Goal: Entertainment & Leisure: Browse casually

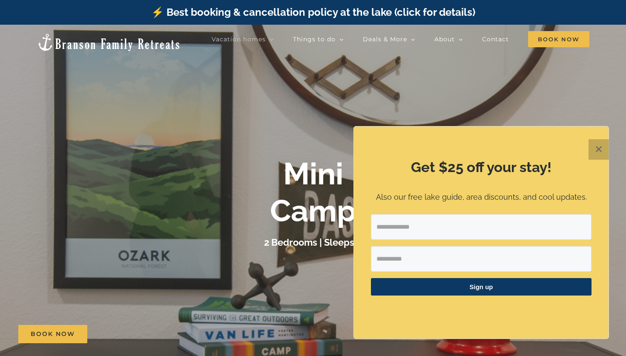
click at [257, 151] on button "✕" at bounding box center [599, 149] width 20 height 20
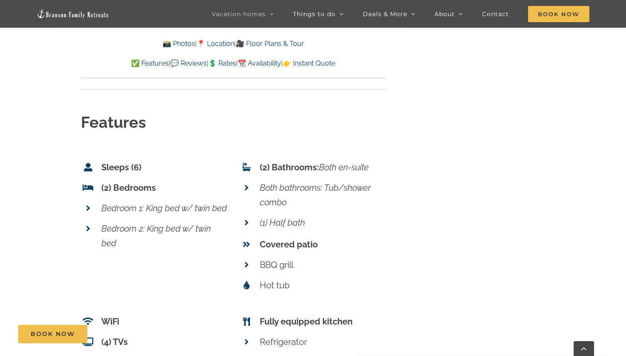
scroll to position [3411, 0]
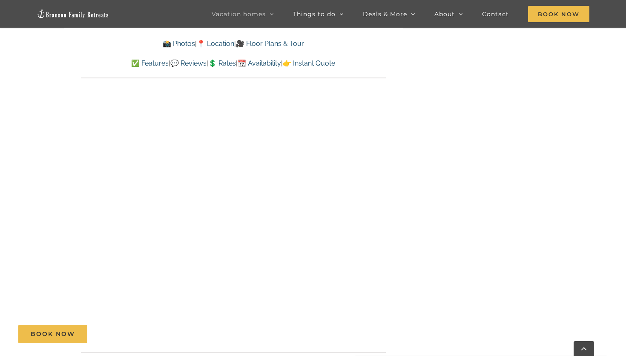
click at [175, 44] on link "📸 Photos" at bounding box center [179, 44] width 32 height 8
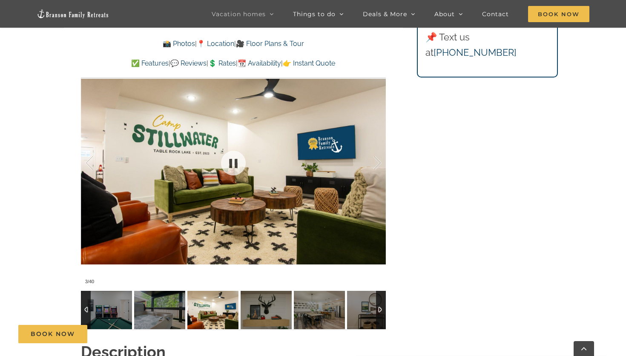
scroll to position [695, 0]
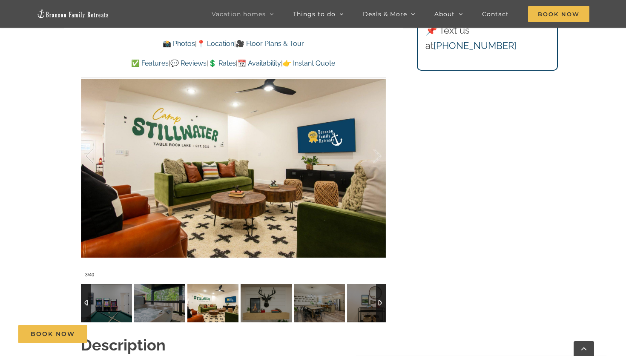
click at [257, 302] on div at bounding box center [381, 303] width 10 height 38
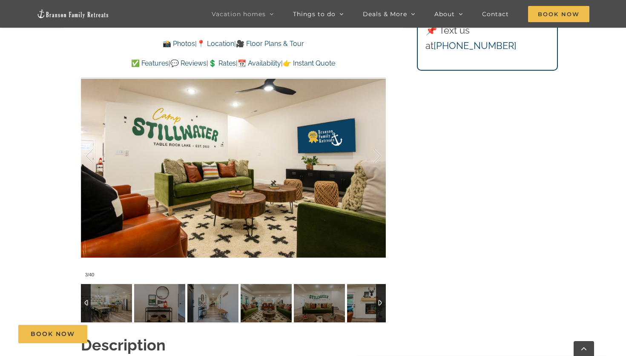
click at [257, 306] on div at bounding box center [381, 303] width 10 height 38
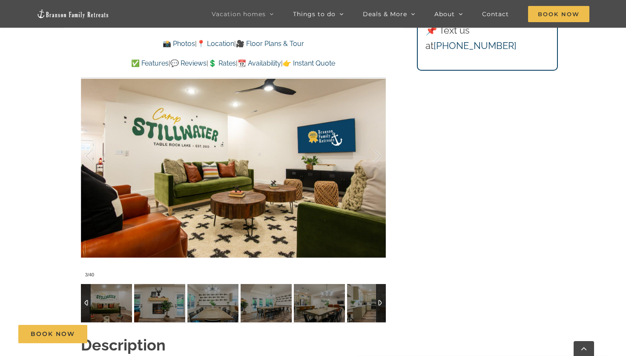
click at [257, 306] on div at bounding box center [381, 303] width 10 height 38
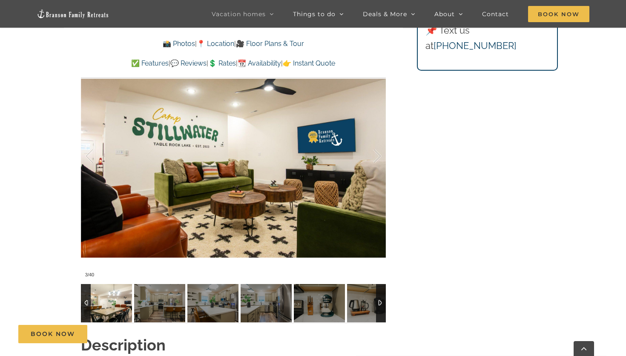
click at [104, 297] on img at bounding box center [106, 303] width 51 height 38
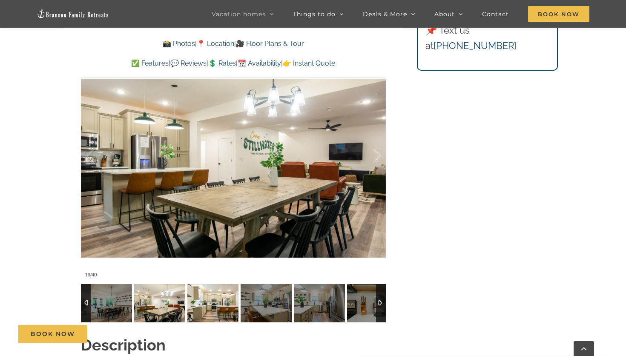
click at [208, 298] on img at bounding box center [213, 303] width 51 height 38
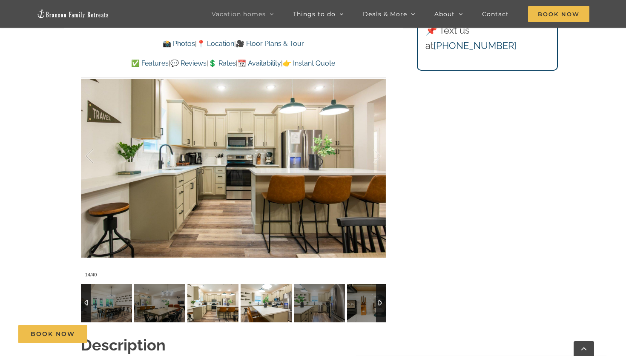
click at [253, 299] on img at bounding box center [266, 303] width 51 height 38
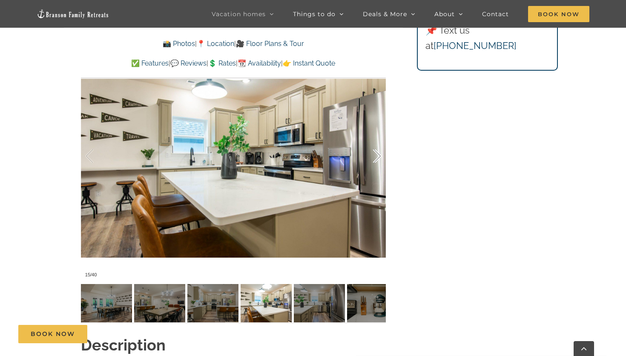
click at [257, 156] on div at bounding box center [368, 156] width 26 height 53
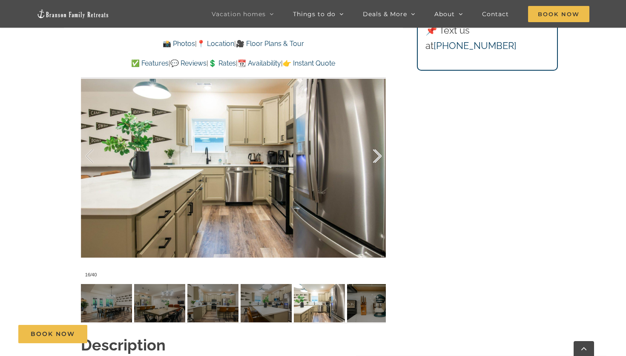
click at [257, 156] on div at bounding box center [368, 156] width 26 height 53
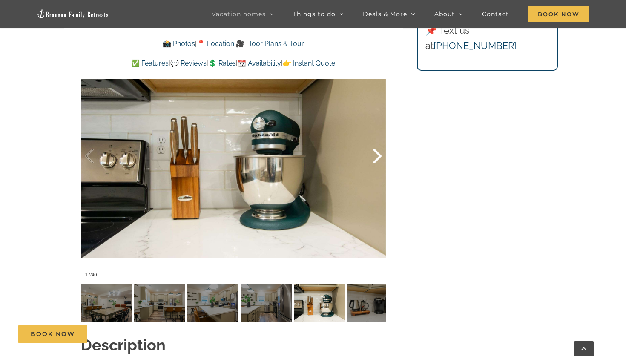
click at [257, 156] on div at bounding box center [368, 156] width 26 height 53
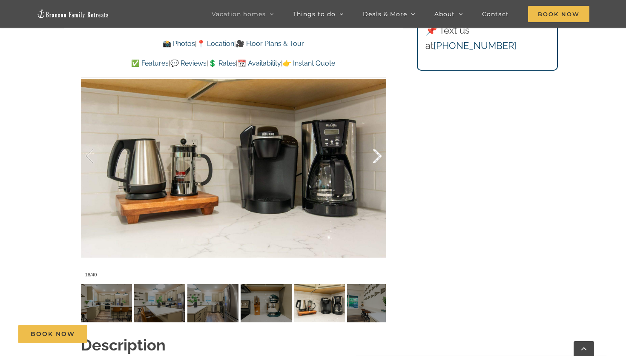
click at [257, 156] on div at bounding box center [368, 156] width 26 height 53
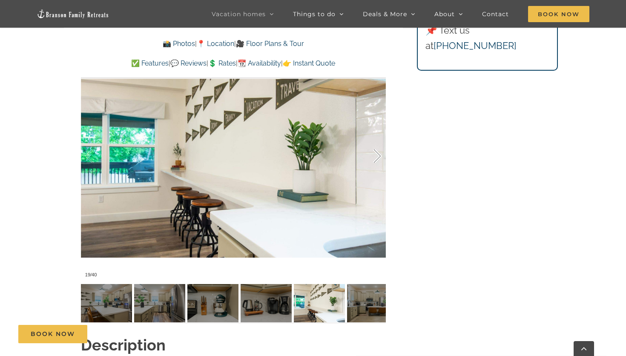
click at [257, 156] on div at bounding box center [368, 156] width 26 height 53
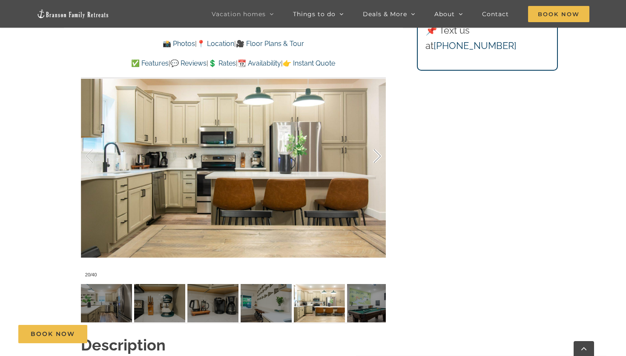
click at [257, 156] on div at bounding box center [368, 156] width 26 height 53
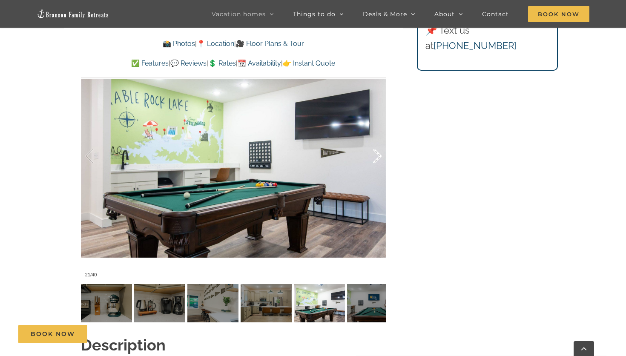
click at [257, 156] on div at bounding box center [368, 156] width 26 height 53
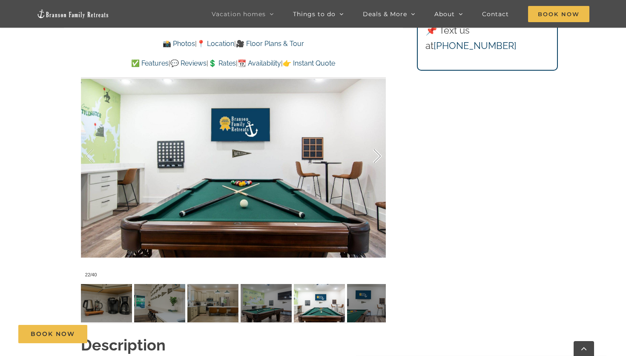
click at [257, 156] on div at bounding box center [368, 156] width 26 height 53
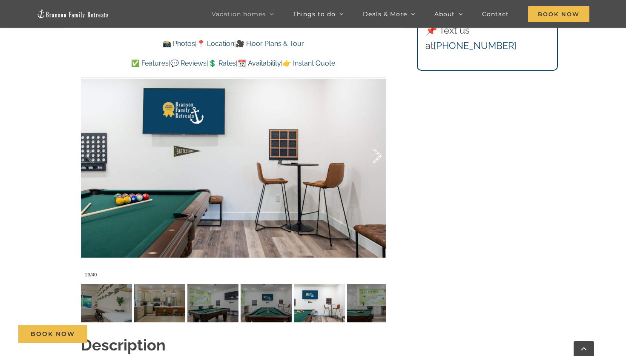
click at [257, 156] on div at bounding box center [368, 156] width 26 height 53
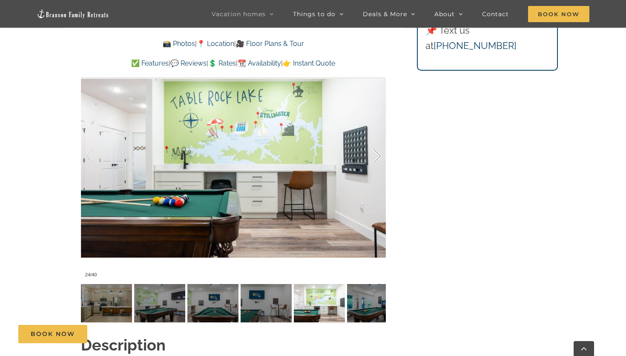
click at [257, 156] on div at bounding box center [368, 156] width 26 height 53
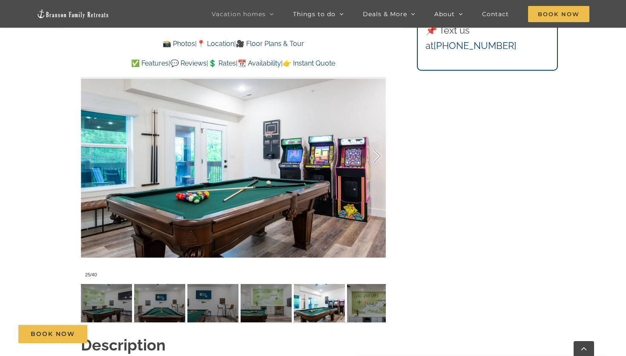
click at [257, 156] on div at bounding box center [368, 156] width 26 height 53
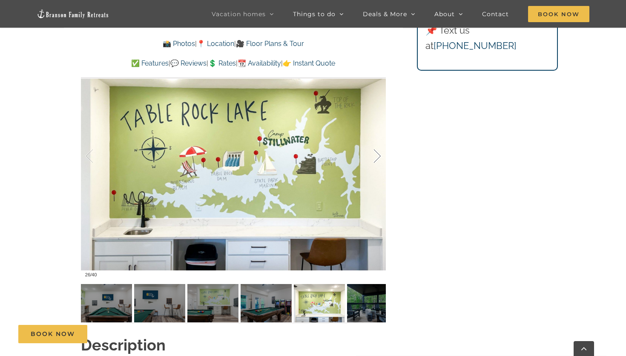
click at [257, 156] on div at bounding box center [368, 156] width 26 height 53
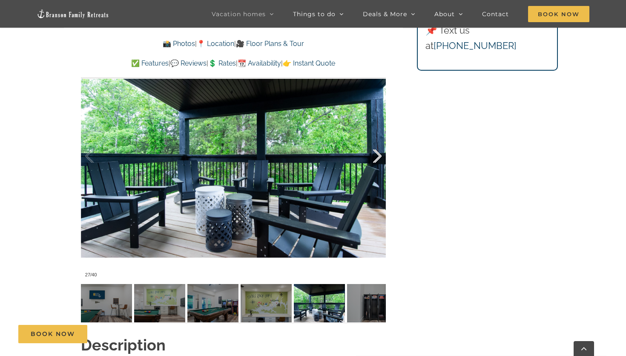
click at [257, 156] on div at bounding box center [368, 156] width 26 height 53
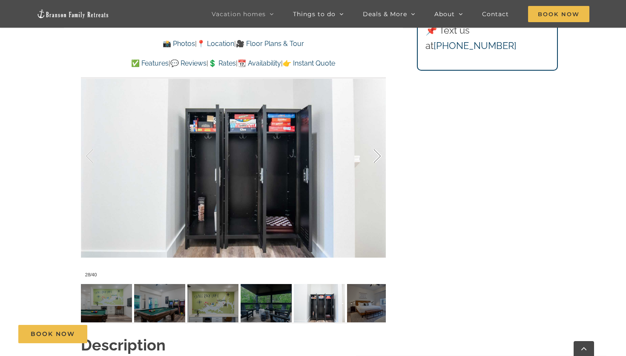
click at [257, 156] on div at bounding box center [368, 156] width 26 height 53
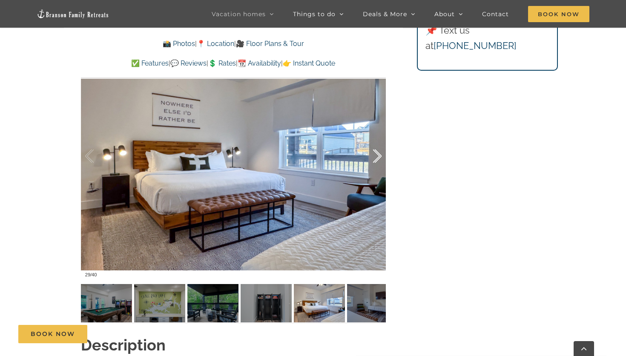
click at [257, 156] on div at bounding box center [368, 156] width 26 height 53
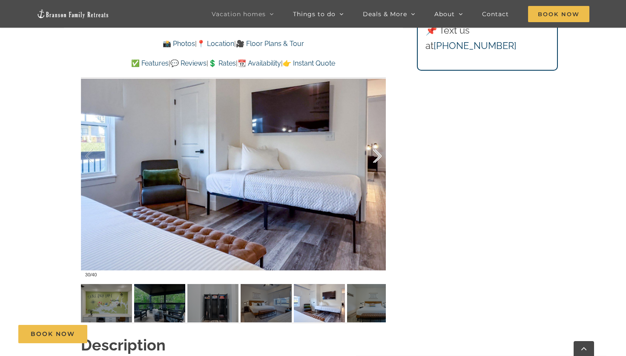
click at [257, 156] on div at bounding box center [368, 156] width 26 height 53
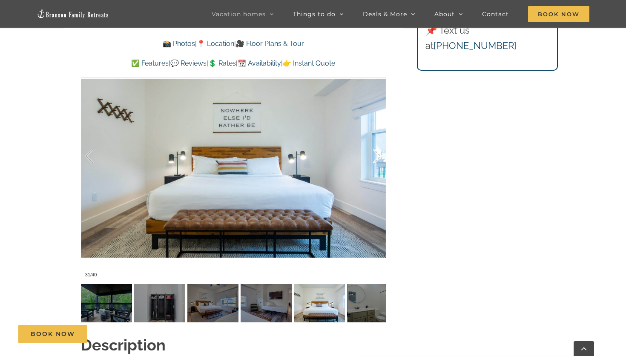
click at [257, 156] on div at bounding box center [368, 156] width 26 height 53
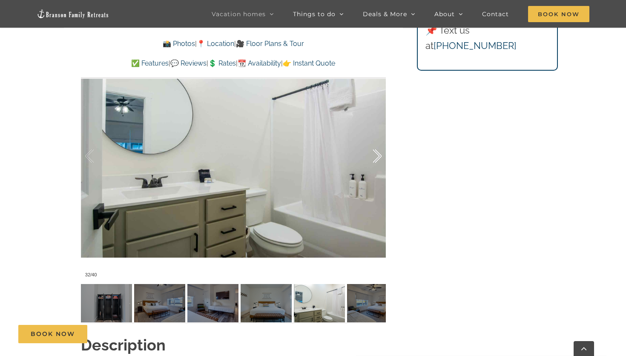
click at [257, 156] on div at bounding box center [368, 156] width 26 height 53
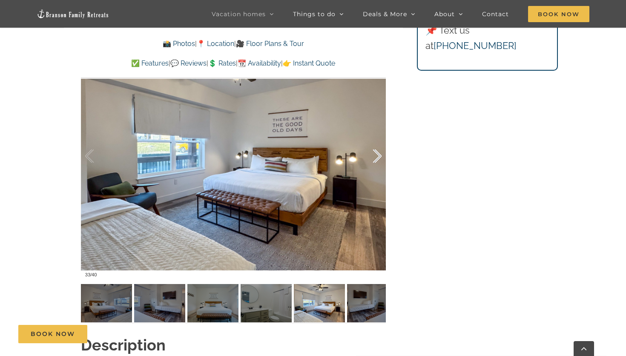
click at [257, 156] on div at bounding box center [368, 156] width 26 height 53
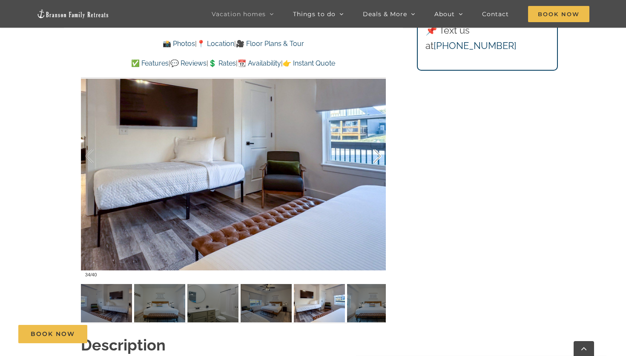
click at [257, 156] on div at bounding box center [368, 156] width 26 height 53
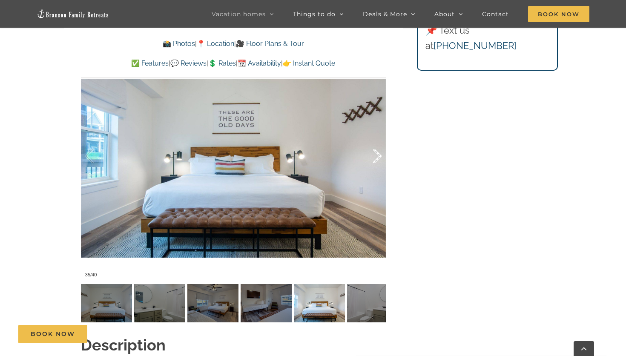
click at [257, 156] on div at bounding box center [368, 156] width 26 height 53
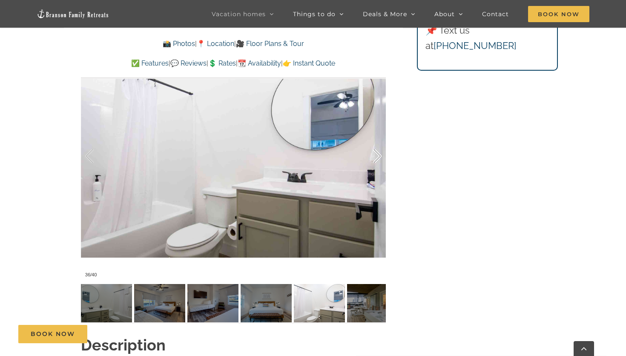
click at [257, 156] on div at bounding box center [368, 156] width 26 height 53
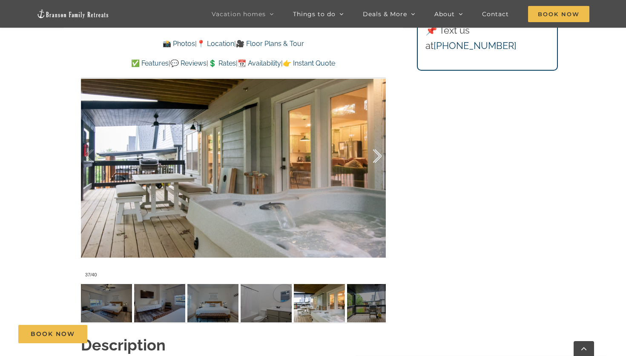
click at [257, 157] on div at bounding box center [368, 156] width 26 height 53
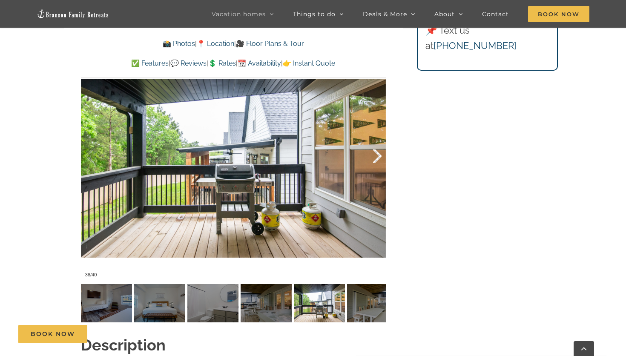
click at [257, 157] on div at bounding box center [368, 156] width 26 height 53
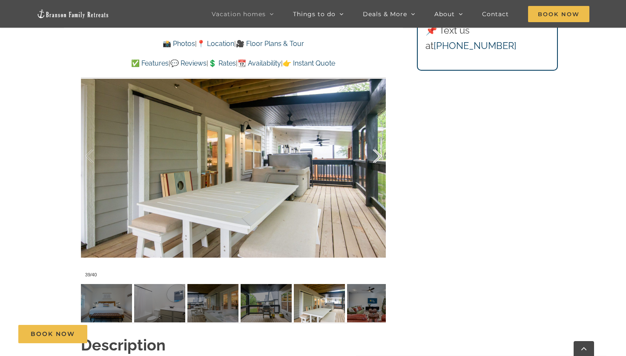
click at [257, 157] on div at bounding box center [368, 156] width 26 height 53
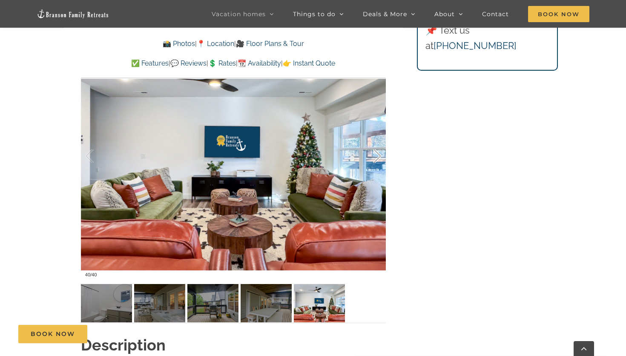
click at [257, 157] on div at bounding box center [368, 156] width 26 height 53
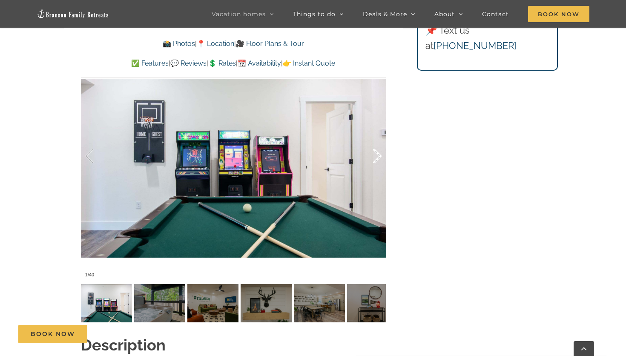
click at [257, 157] on div at bounding box center [368, 156] width 26 height 53
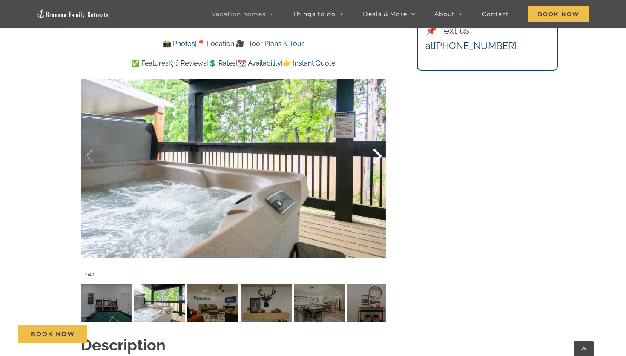
click at [257, 157] on div at bounding box center [368, 156] width 26 height 53
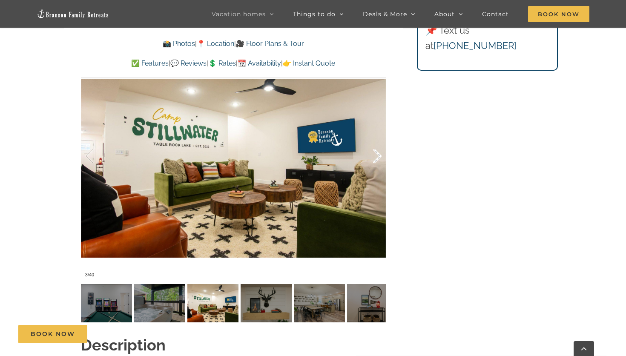
click at [257, 157] on div at bounding box center [368, 156] width 26 height 53
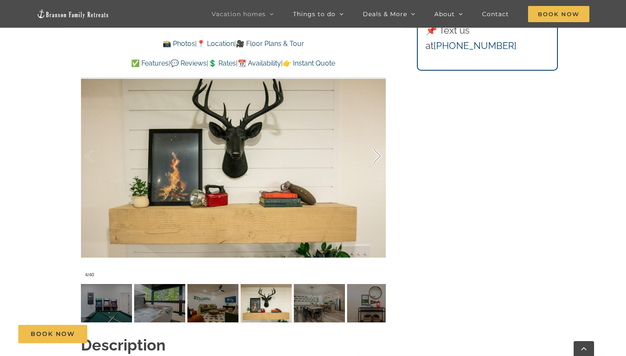
click at [257, 157] on div at bounding box center [368, 156] width 26 height 53
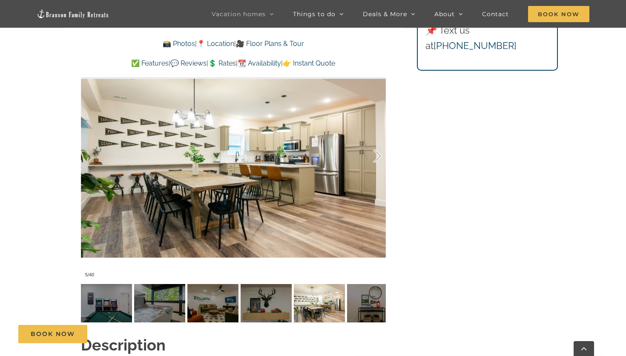
click at [257, 158] on div at bounding box center [368, 156] width 26 height 53
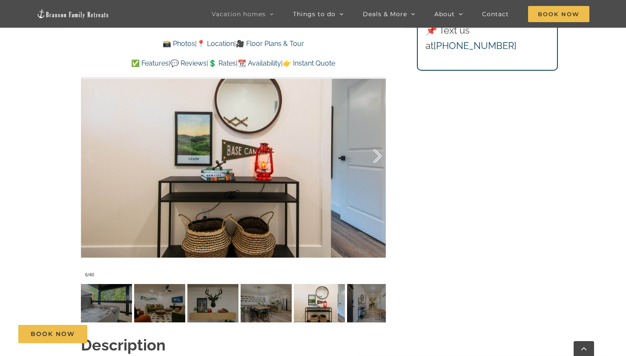
click at [257, 158] on div at bounding box center [368, 156] width 26 height 53
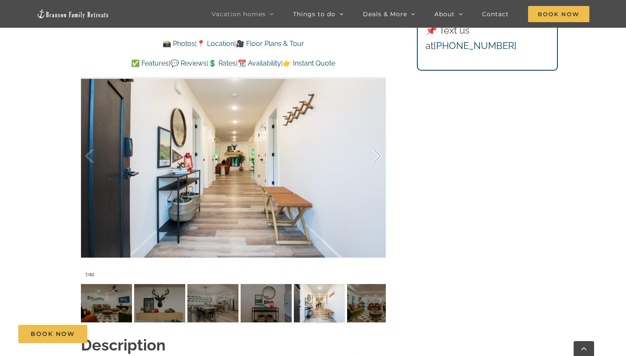
click at [257, 158] on div at bounding box center [368, 156] width 26 height 53
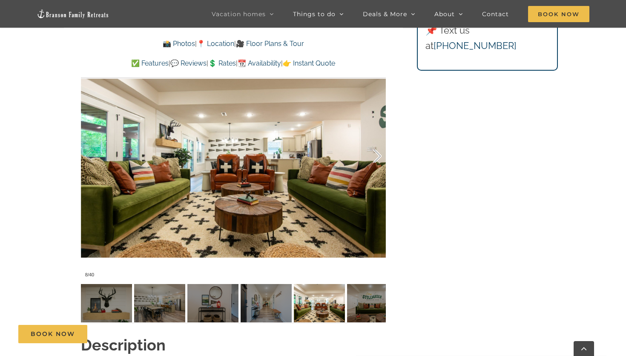
click at [257, 158] on div at bounding box center [368, 156] width 26 height 53
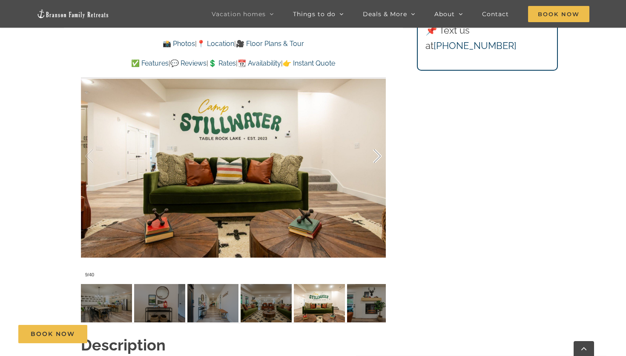
click at [257, 158] on div at bounding box center [368, 156] width 26 height 53
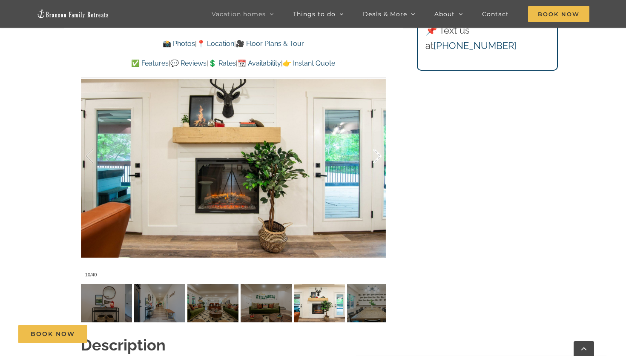
click at [257, 158] on div at bounding box center [368, 156] width 26 height 53
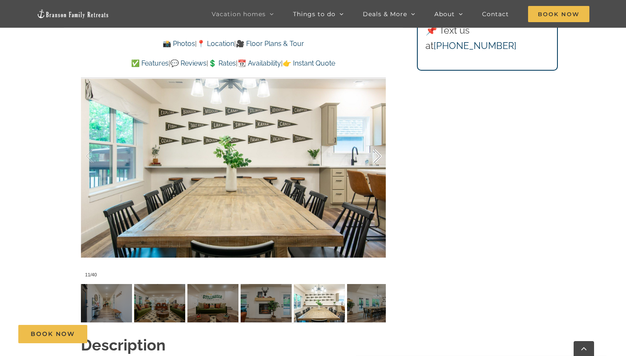
click at [257, 158] on div at bounding box center [368, 156] width 26 height 53
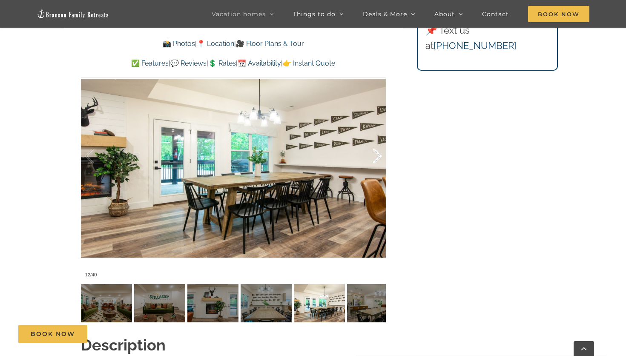
click at [257, 158] on div at bounding box center [368, 156] width 26 height 53
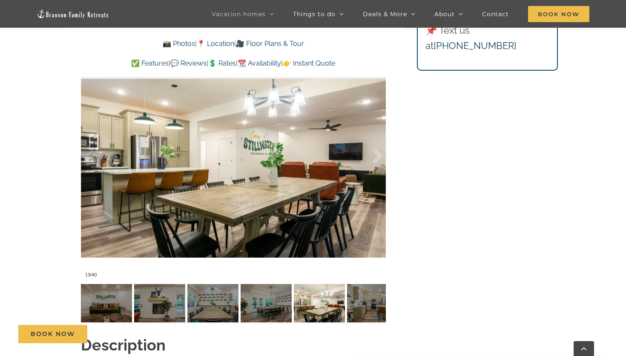
click at [257, 158] on div at bounding box center [368, 156] width 26 height 53
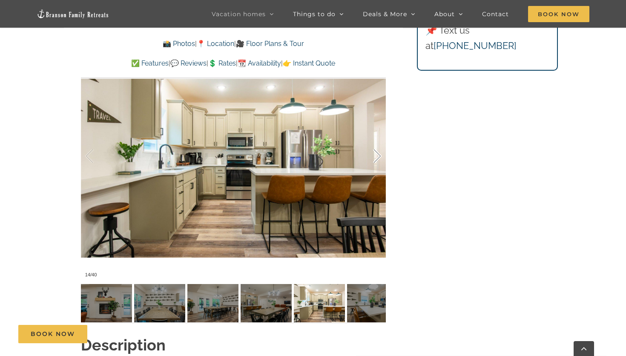
click at [257, 158] on div at bounding box center [368, 156] width 26 height 53
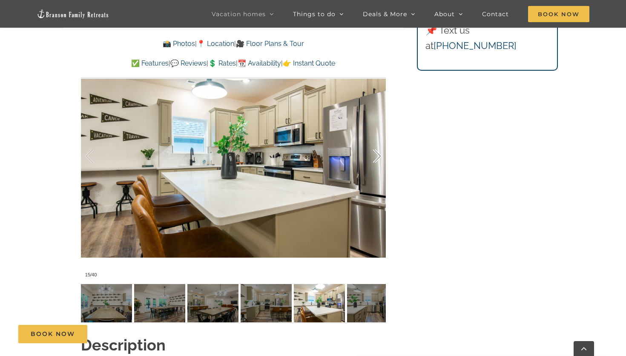
click at [257, 158] on div at bounding box center [368, 156] width 26 height 53
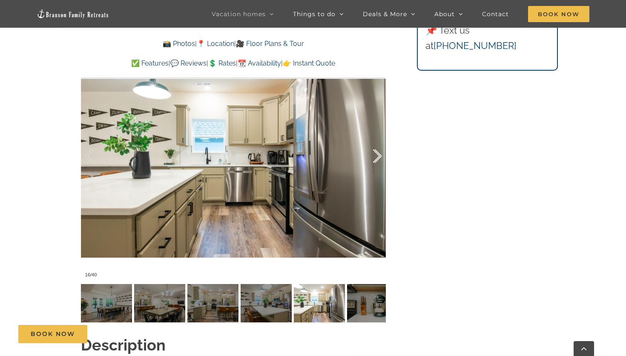
click at [257, 158] on div at bounding box center [368, 156] width 26 height 53
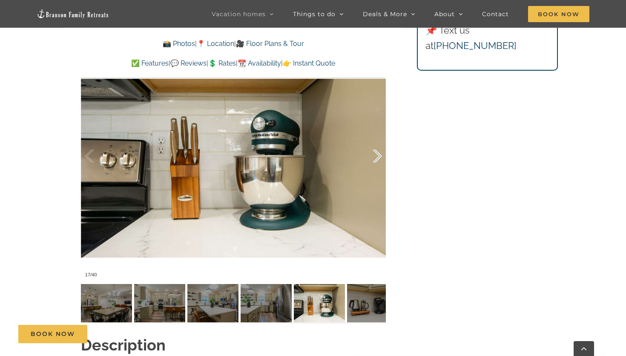
click at [257, 159] on div at bounding box center [368, 156] width 26 height 53
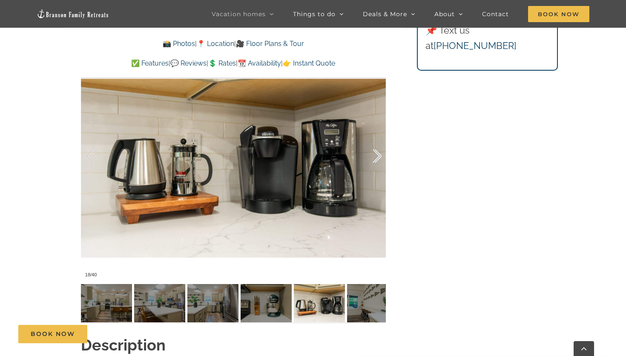
click at [257, 159] on div at bounding box center [368, 156] width 26 height 53
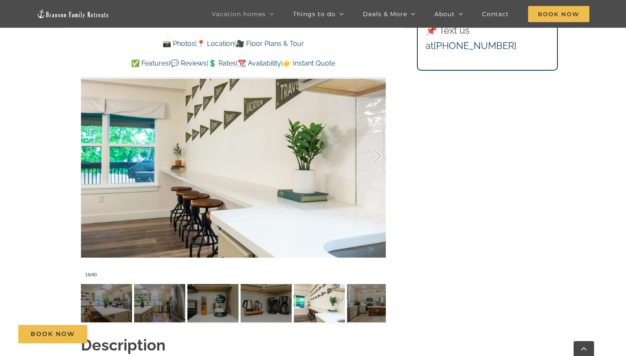
click at [257, 159] on div at bounding box center [368, 156] width 26 height 53
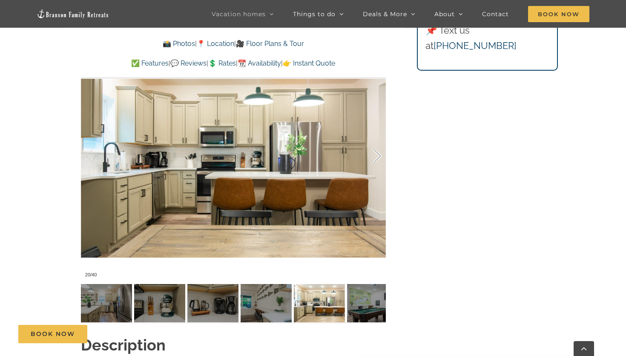
click at [257, 159] on div at bounding box center [368, 156] width 26 height 53
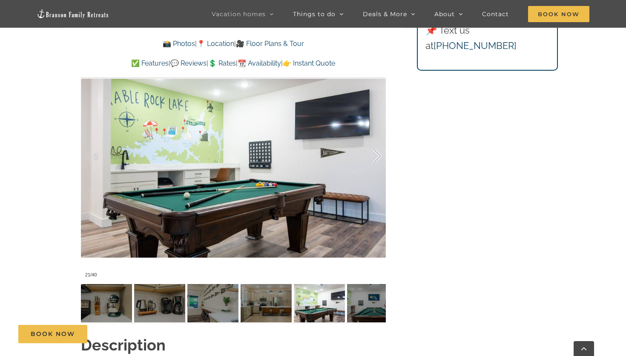
click at [257, 159] on div at bounding box center [368, 156] width 26 height 53
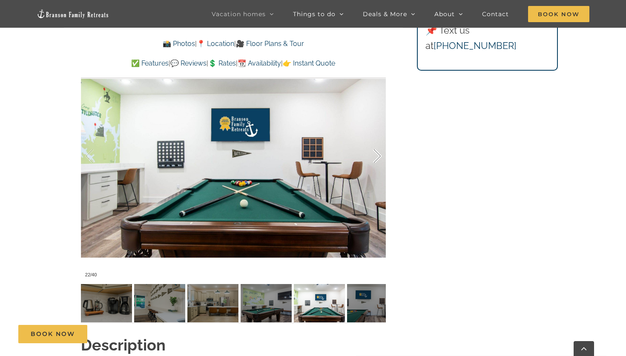
click at [257, 159] on div at bounding box center [368, 156] width 26 height 53
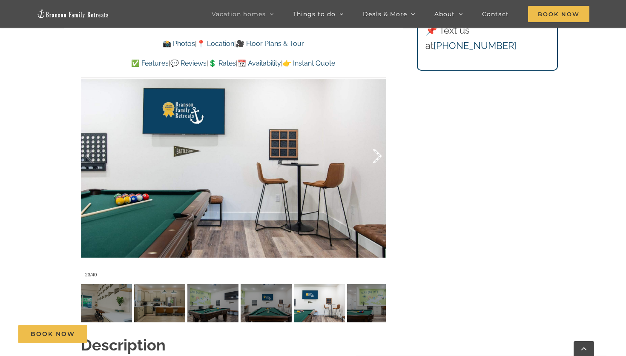
click at [257, 159] on div at bounding box center [368, 156] width 26 height 53
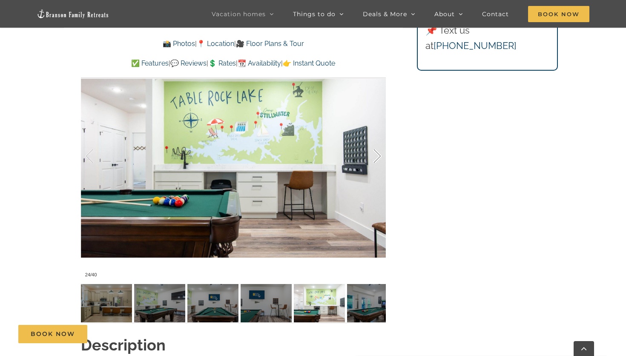
click at [257, 159] on div at bounding box center [368, 156] width 26 height 53
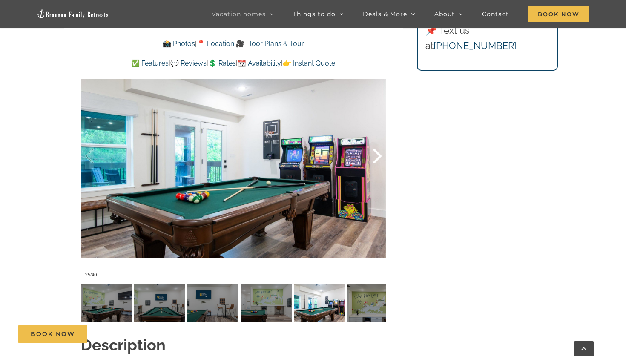
click at [257, 159] on div at bounding box center [368, 156] width 26 height 53
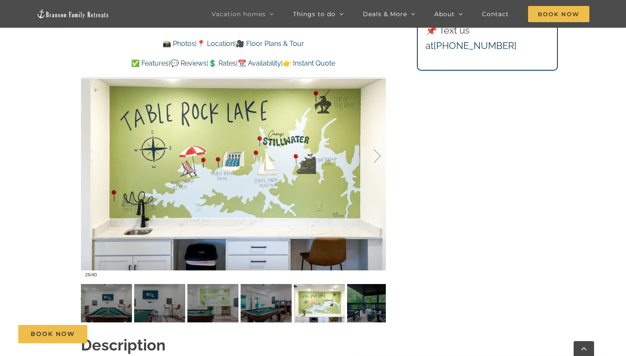
click at [257, 159] on div at bounding box center [368, 156] width 26 height 53
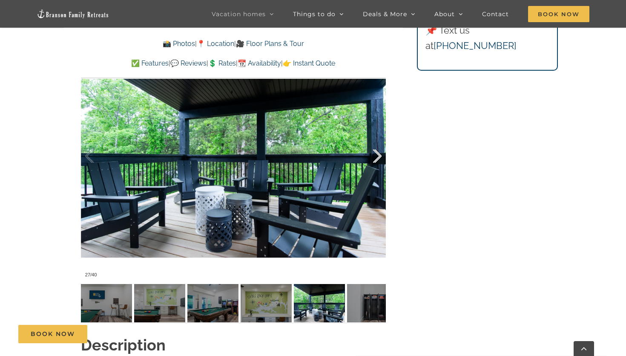
click at [257, 159] on div at bounding box center [368, 156] width 26 height 53
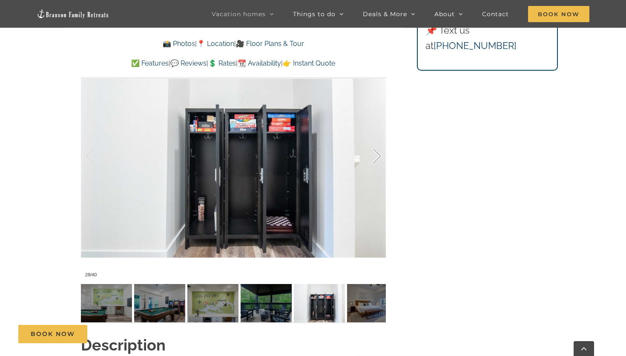
click at [257, 159] on div at bounding box center [368, 156] width 26 height 53
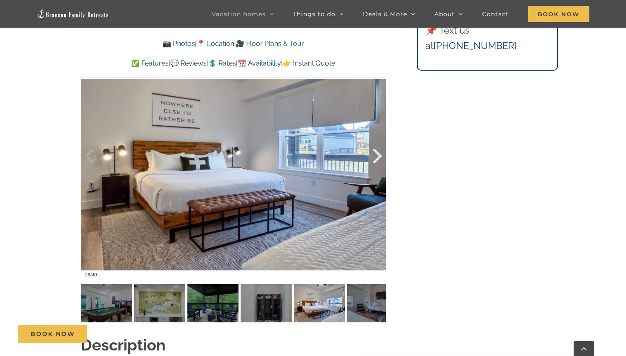
click at [257, 159] on div at bounding box center [368, 156] width 26 height 53
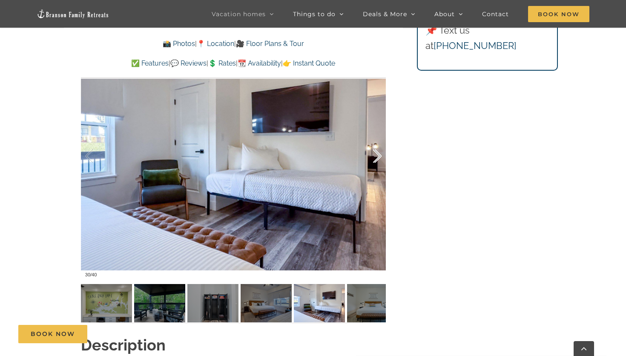
click at [257, 159] on div at bounding box center [368, 156] width 26 height 53
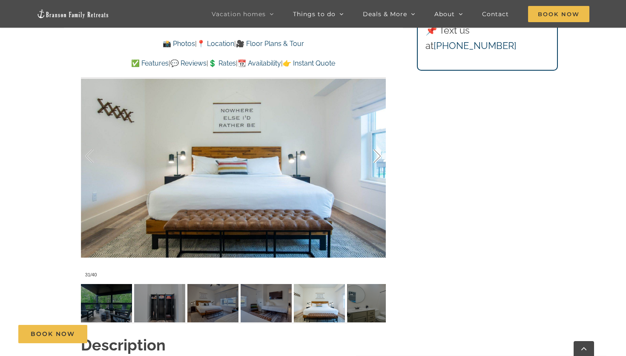
click at [257, 159] on div at bounding box center [368, 156] width 26 height 53
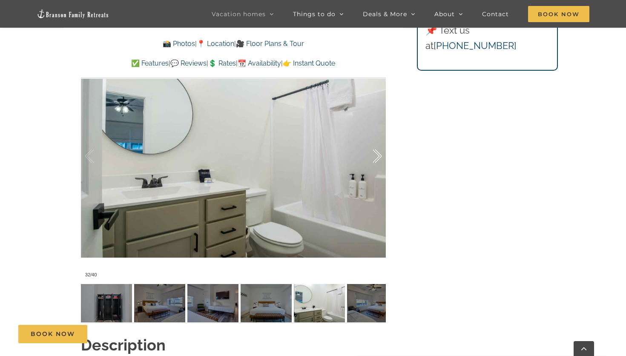
click at [257, 159] on div at bounding box center [368, 156] width 26 height 53
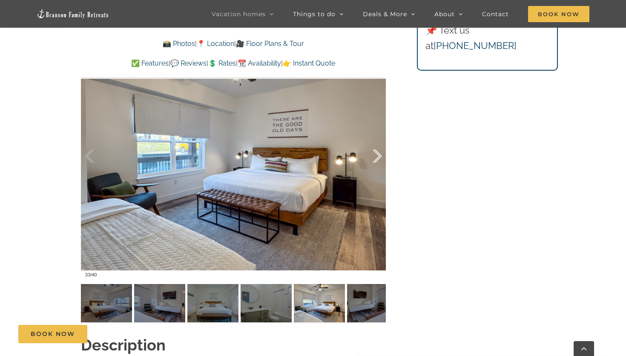
click at [257, 159] on div at bounding box center [368, 156] width 26 height 53
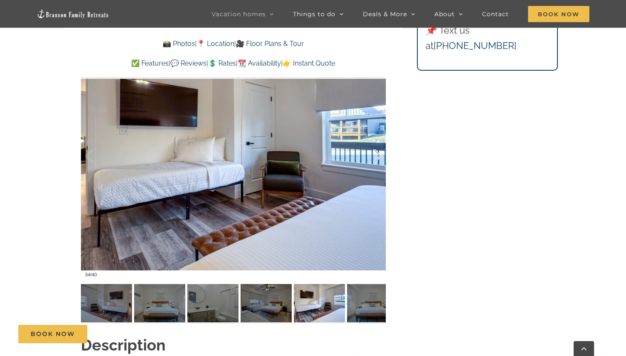
click at [257, 159] on div at bounding box center [368, 156] width 26 height 53
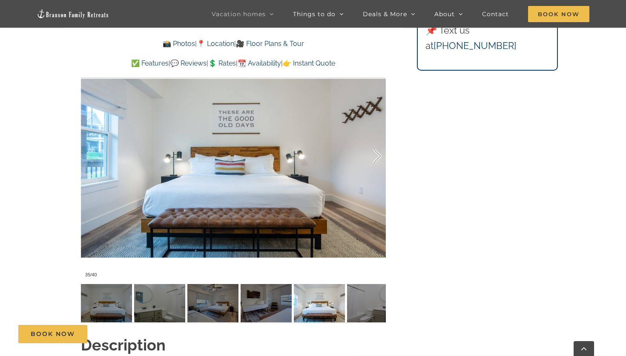
click at [257, 159] on div at bounding box center [368, 156] width 26 height 53
